Goal: Entertainment & Leisure: Consume media (video, audio)

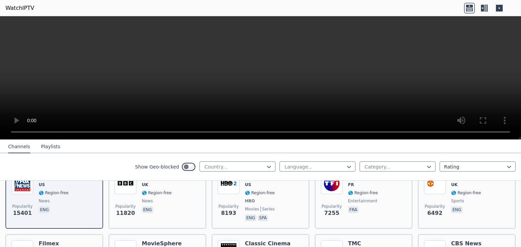
scroll to position [104, 0]
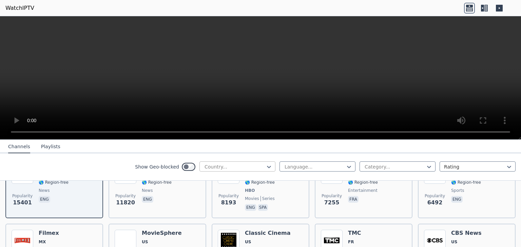
click at [257, 164] on div at bounding box center [235, 167] width 62 height 7
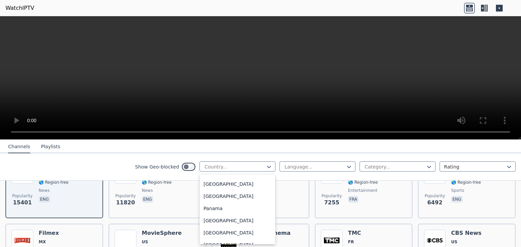
scroll to position [1712, 0]
click at [227, 198] on div "[GEOGRAPHIC_DATA]" at bounding box center [237, 197] width 76 height 12
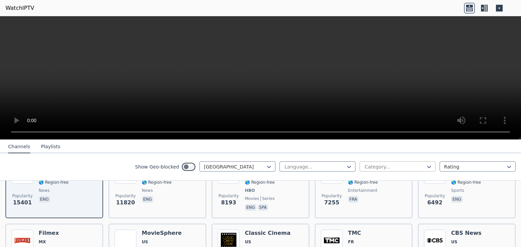
click at [386, 166] on div at bounding box center [395, 167] width 62 height 7
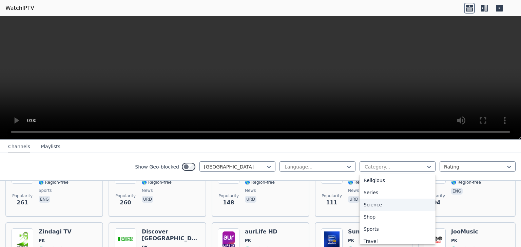
scroll to position [247, 0]
click at [388, 230] on div "Sports" at bounding box center [397, 228] width 76 height 12
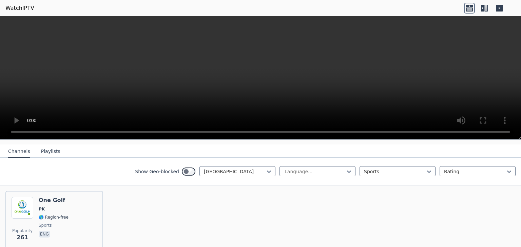
scroll to position [69, 0]
click at [240, 169] on div at bounding box center [235, 172] width 62 height 7
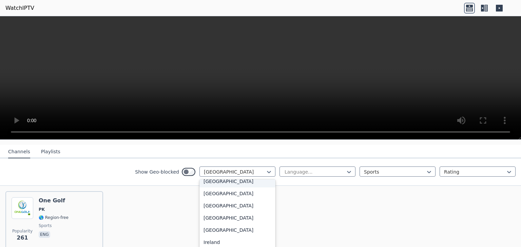
scroll to position [1029, 0]
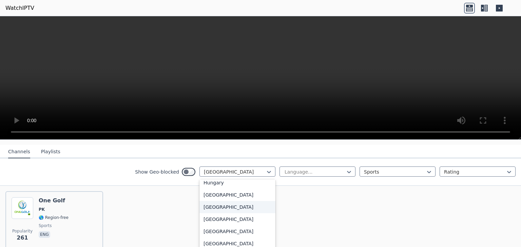
click at [211, 208] on div "[GEOGRAPHIC_DATA]" at bounding box center [237, 207] width 76 height 12
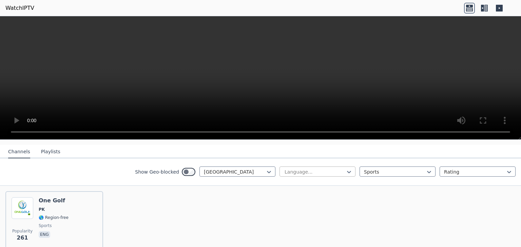
click at [334, 163] on div "Show Geo-blocked option India, selected. India Language... Sports Rating" at bounding box center [260, 172] width 521 height 27
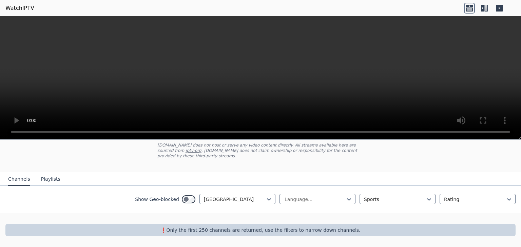
scroll to position [36, 0]
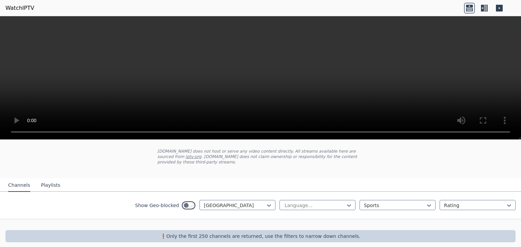
click at [393, 190] on div "WatchIPTV - Free IPTV streams from across the world [DOMAIN_NAME] does not host…" at bounding box center [260, 179] width 521 height 148
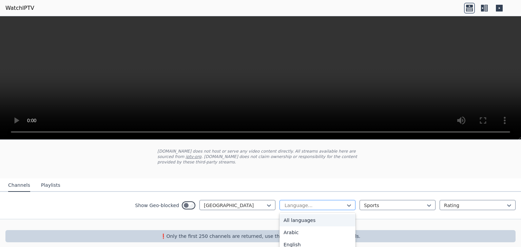
click at [303, 202] on div at bounding box center [315, 205] width 62 height 7
click at [318, 216] on div "All languages" at bounding box center [317, 221] width 76 height 12
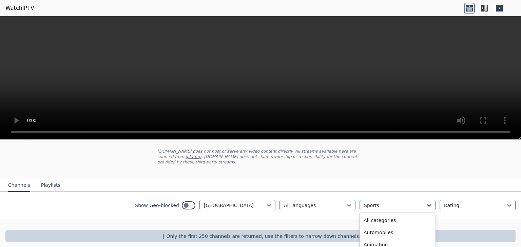
click at [425, 202] on icon at bounding box center [428, 205] width 7 height 7
click at [398, 241] on div "Relax" at bounding box center [397, 244] width 76 height 12
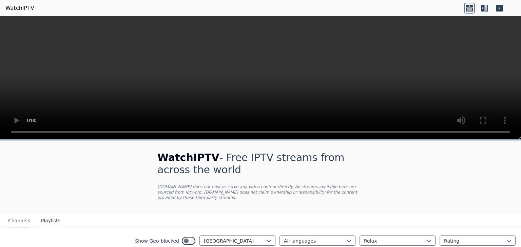
scroll to position [36, 0]
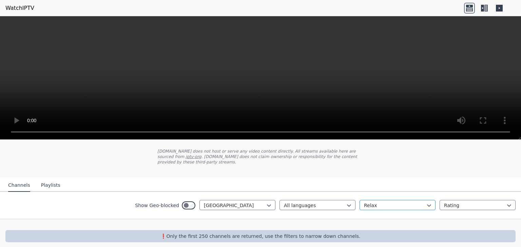
click at [367, 202] on div at bounding box center [395, 205] width 62 height 7
click at [239, 203] on div "[GEOGRAPHIC_DATA]" at bounding box center [237, 205] width 76 height 10
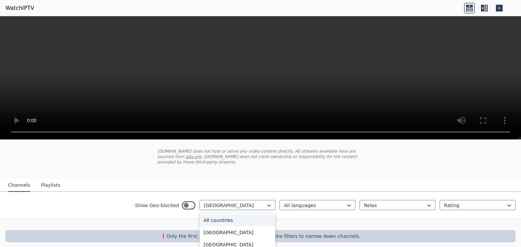
click at [225, 215] on div "All countries" at bounding box center [237, 221] width 76 height 12
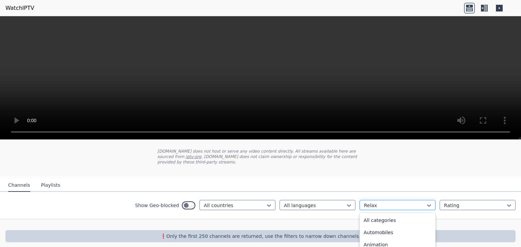
click at [399, 202] on div at bounding box center [395, 205] width 62 height 7
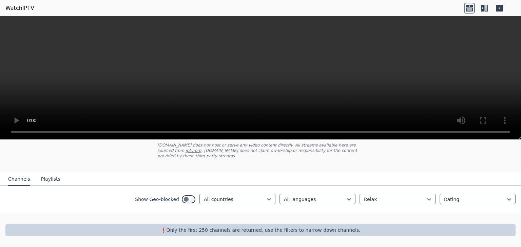
scroll to position [36, 0]
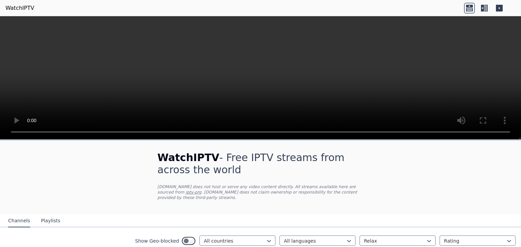
click at [491, 177] on div "WatchIPTV - Free IPTV streams from across the world [DOMAIN_NAME] does not host…" at bounding box center [260, 215] width 521 height 148
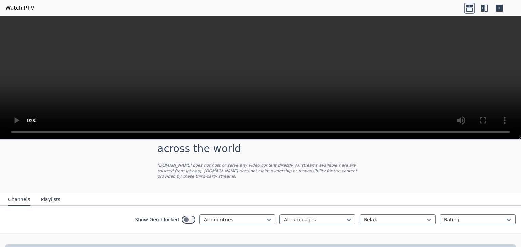
scroll to position [36, 0]
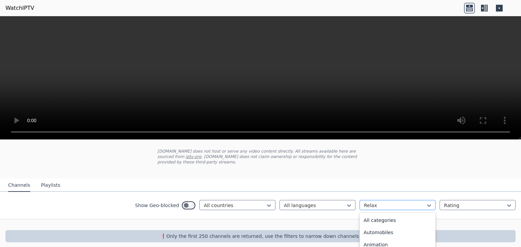
click at [401, 202] on div at bounding box center [395, 205] width 62 height 7
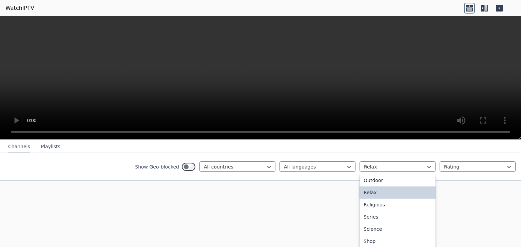
scroll to position [230, 0]
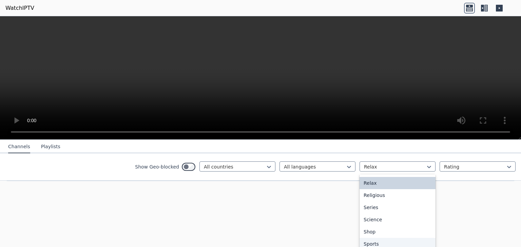
click at [372, 243] on div "Sports" at bounding box center [397, 244] width 76 height 12
